Goal: Task Accomplishment & Management: Use online tool/utility

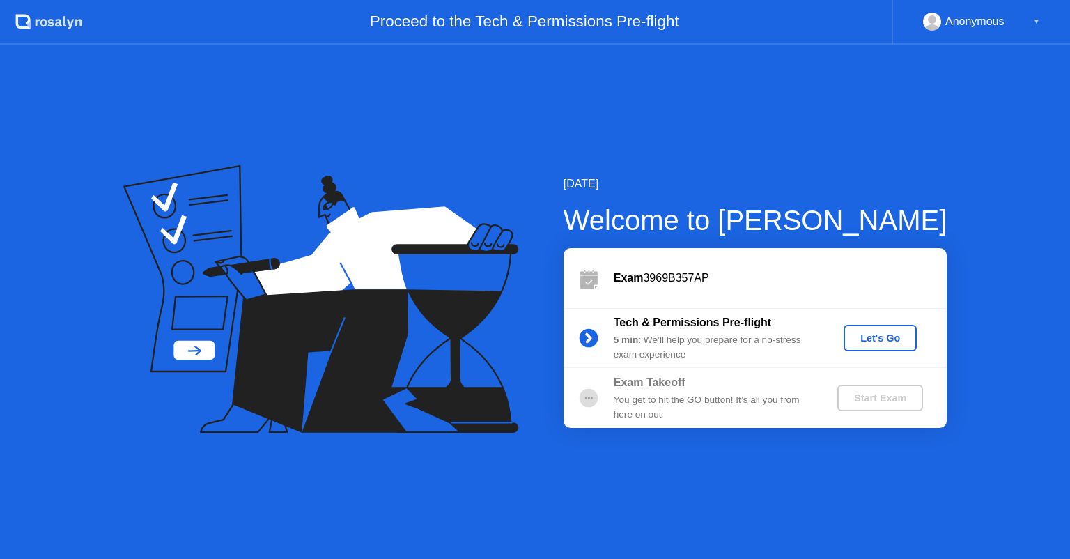
click at [660, 277] on div "Exam 3969B357AP" at bounding box center [780, 278] width 333 height 17
click at [688, 389] on div "Exam Takeoff" at bounding box center [714, 382] width 201 height 17
click at [859, 341] on div "Let's Go" at bounding box center [880, 337] width 62 height 11
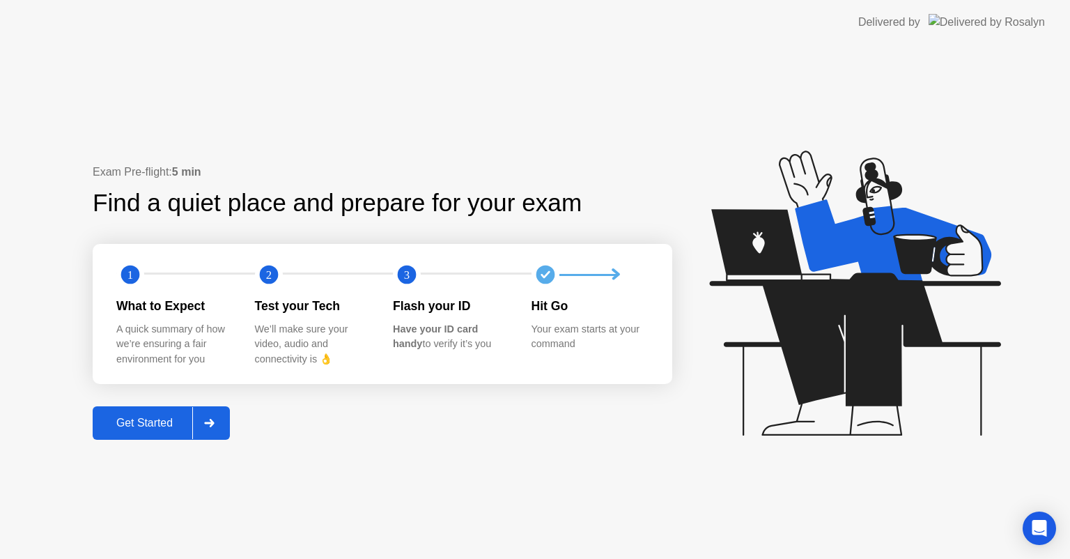
click at [141, 417] on div "Get Started" at bounding box center [144, 423] width 95 height 13
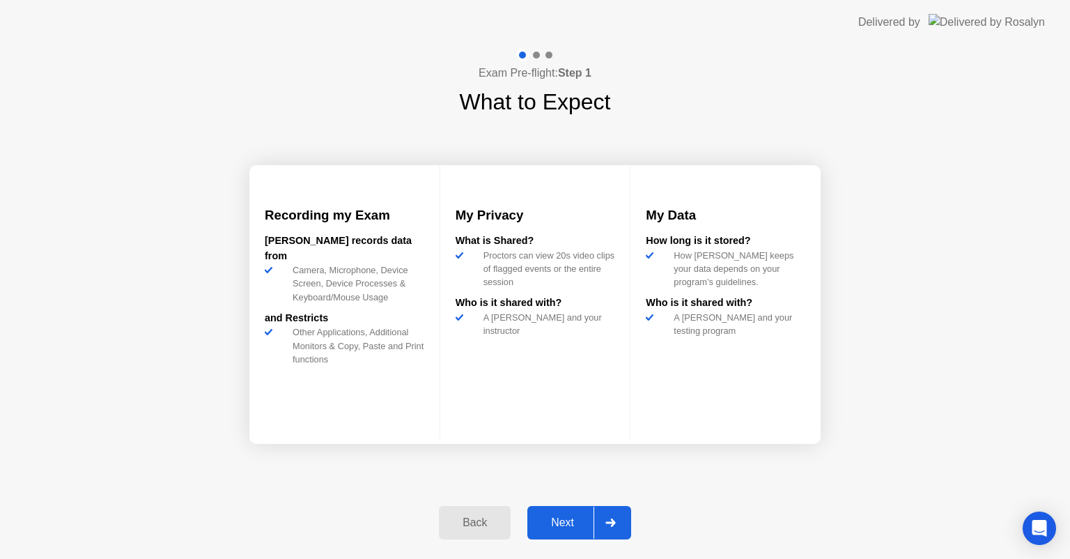
click at [562, 520] on div "Next" at bounding box center [563, 522] width 62 height 13
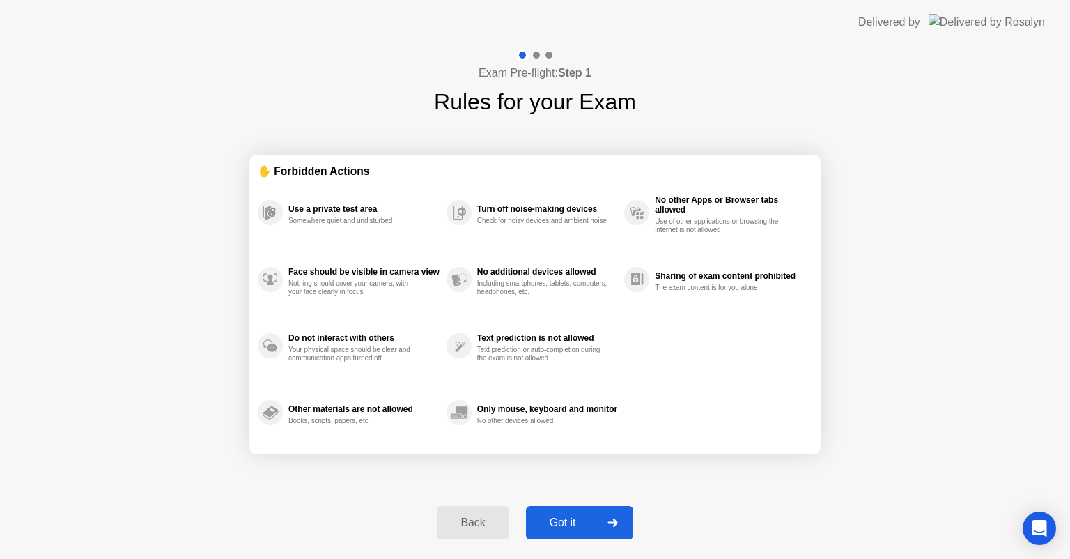
click at [559, 522] on div "Got it" at bounding box center [562, 522] width 65 height 13
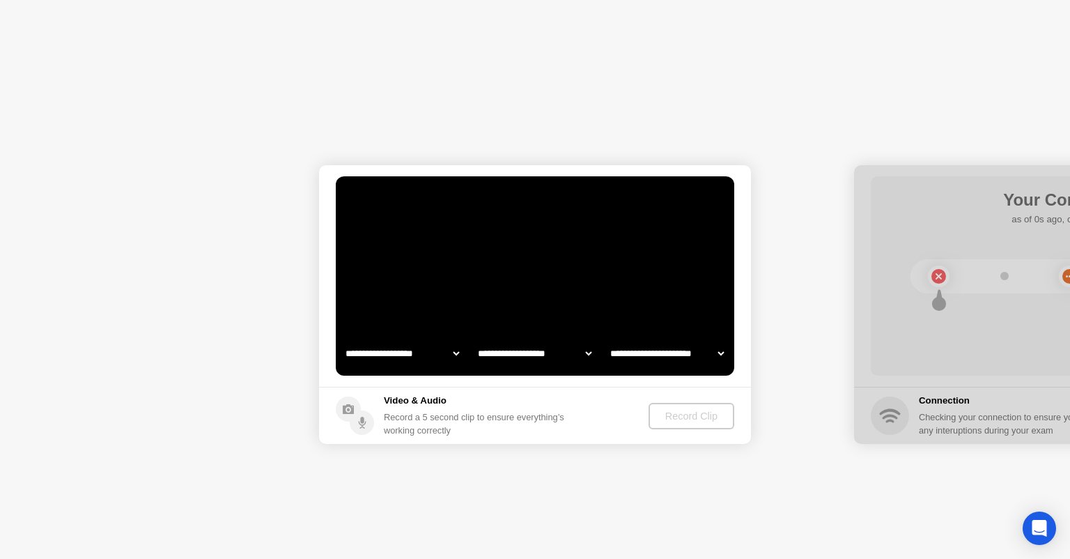
select select "**********"
select select "*******"
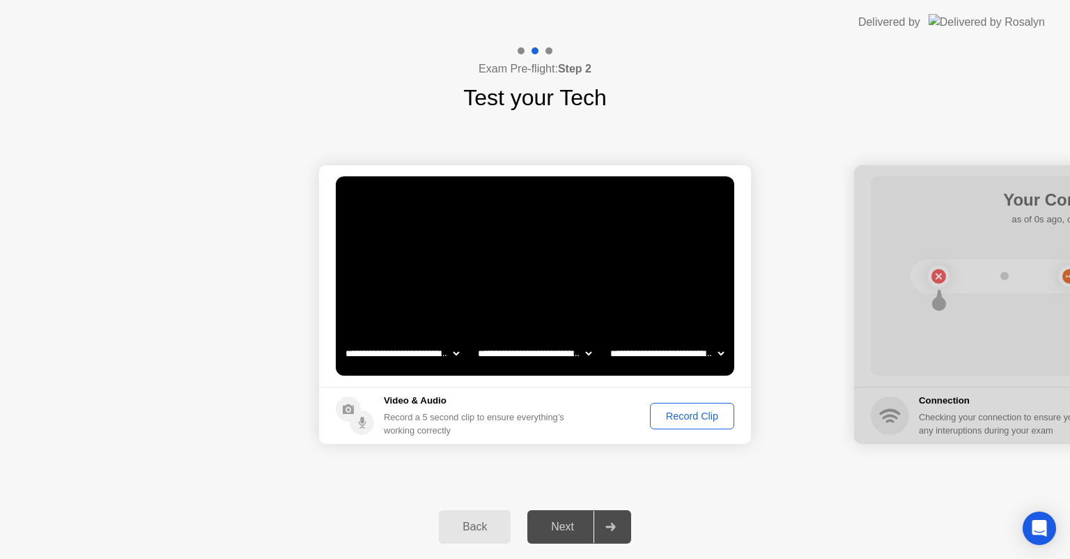
click at [578, 523] on div "Next" at bounding box center [563, 526] width 62 height 13
click at [558, 529] on div "Next" at bounding box center [563, 526] width 62 height 13
click at [698, 396] on footer "Video & Audio Record a 5 second clip to ensure everything’s working correctly R…" at bounding box center [535, 415] width 432 height 57
click at [697, 415] on div "Record Clip" at bounding box center [692, 415] width 75 height 11
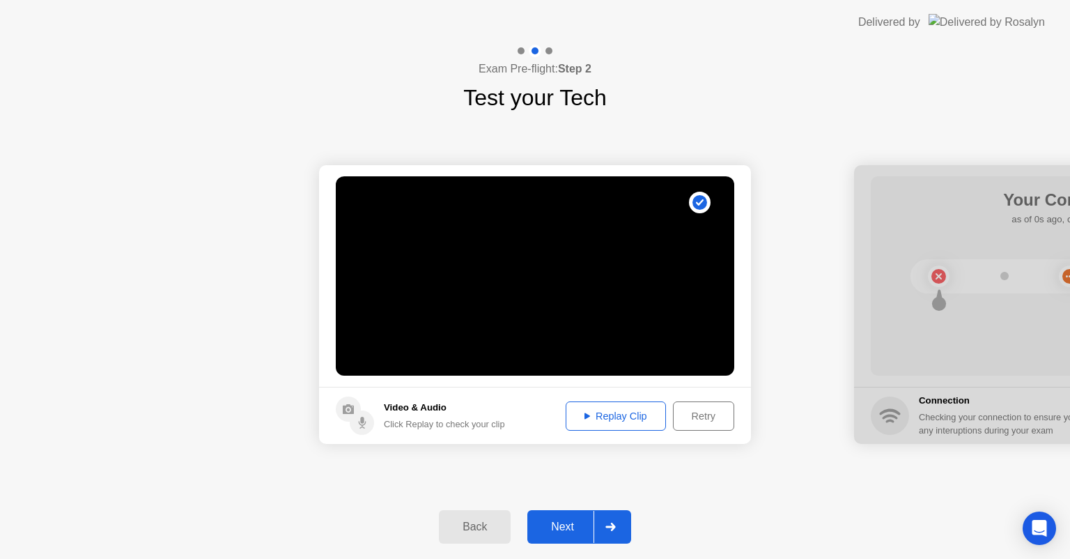
click at [633, 412] on div "Replay Clip" at bounding box center [616, 415] width 91 height 11
click at [547, 524] on div "Next" at bounding box center [563, 526] width 62 height 13
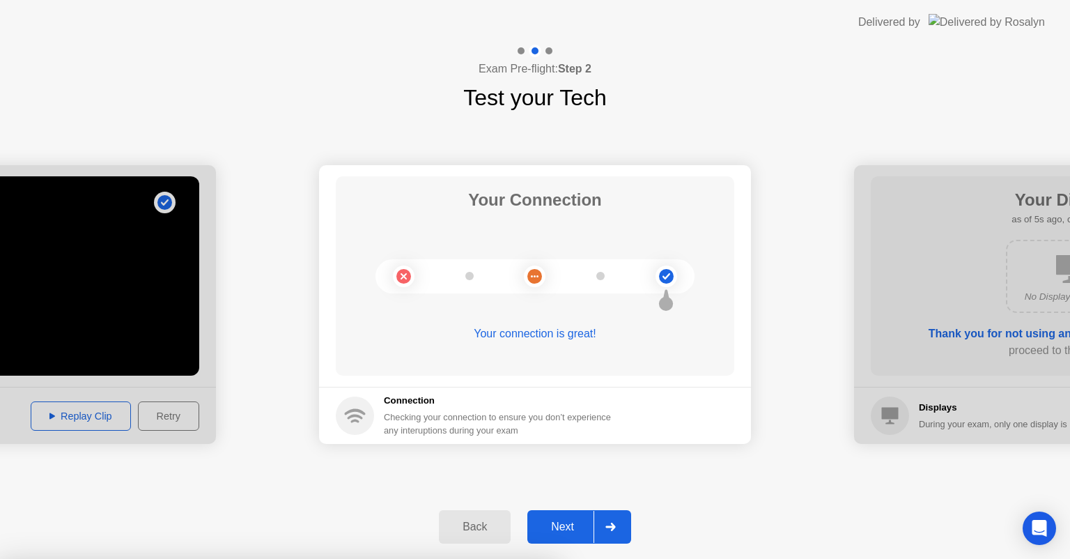
click at [412, 558] on div at bounding box center [535, 559] width 1070 height 0
click at [106, 558] on div at bounding box center [535, 559] width 1070 height 0
